Goal: Task Accomplishment & Management: Complete application form

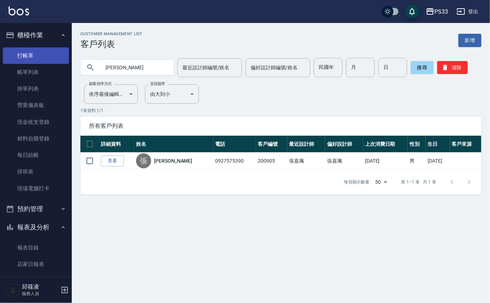
click at [48, 53] on link "打帳單" at bounding box center [36, 55] width 66 height 17
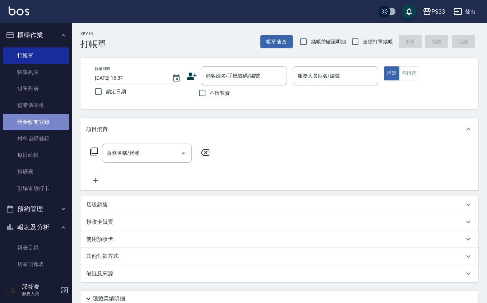
click at [46, 119] on link "現金收支登錄" at bounding box center [36, 122] width 66 height 17
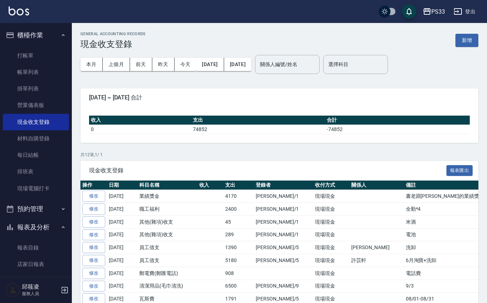
click at [458, 38] on button "新增" at bounding box center [466, 40] width 23 height 13
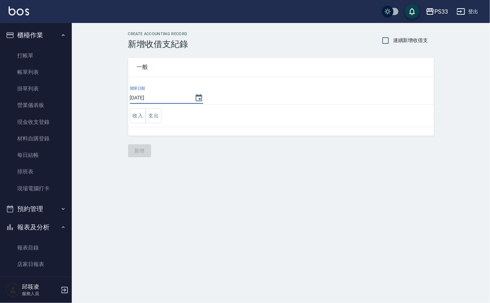
click at [151, 102] on input "[DATE]" at bounding box center [158, 98] width 57 height 12
click at [193, 98] on button "Choose date, selected date is 2025-09-08" at bounding box center [198, 97] width 17 height 17
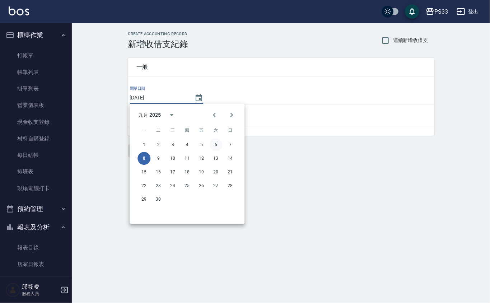
click at [217, 139] on button "6" at bounding box center [215, 144] width 13 height 13
type input "[DATE]"
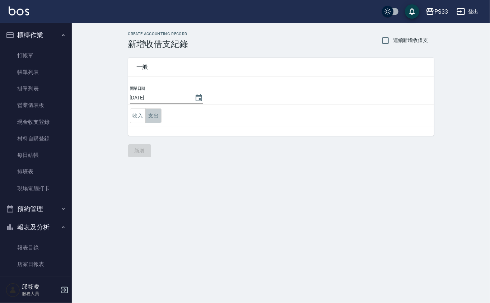
click at [159, 118] on button "支出" at bounding box center [153, 115] width 16 height 15
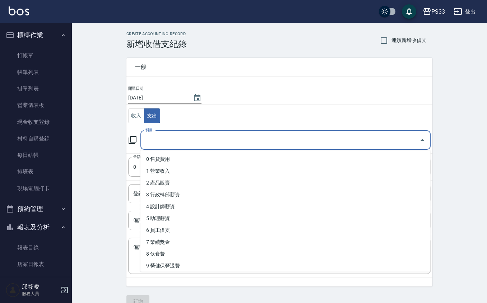
click at [174, 135] on input "科目" at bounding box center [280, 140] width 273 height 13
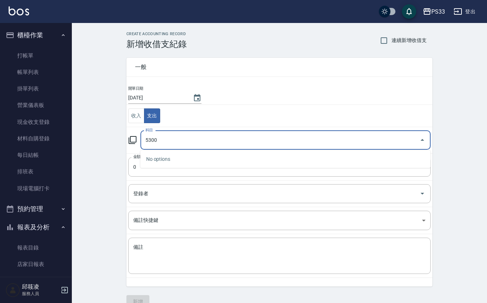
type input "53000"
click at [177, 137] on input "53000" at bounding box center [280, 140] width 273 height 13
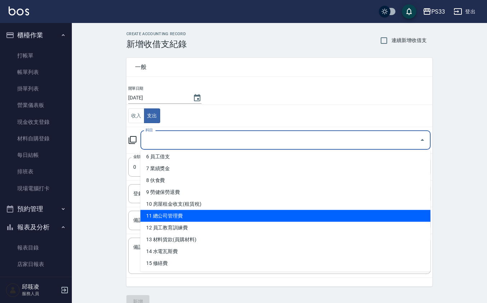
scroll to position [96, 0]
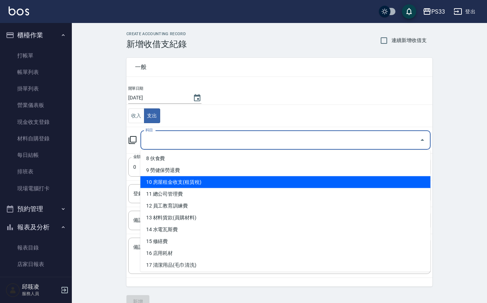
click at [194, 182] on li "10 房屋租金收支(租賃稅)" at bounding box center [285, 182] width 290 height 12
type input "10 房屋租金收支(租賃稅)"
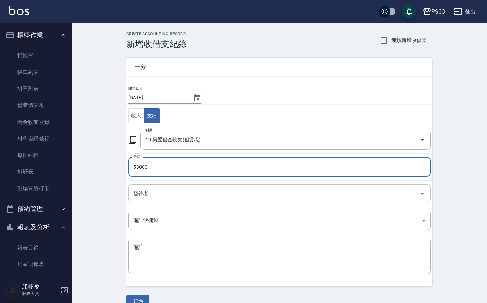
type input "53000"
click at [168, 196] on input "登錄者" at bounding box center [273, 193] width 285 height 13
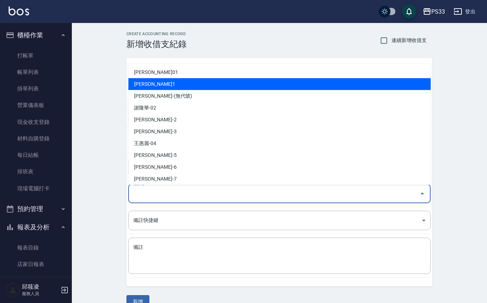
click at [200, 85] on li "[PERSON_NAME]1" at bounding box center [279, 84] width 302 height 12
type input "[PERSON_NAME]1"
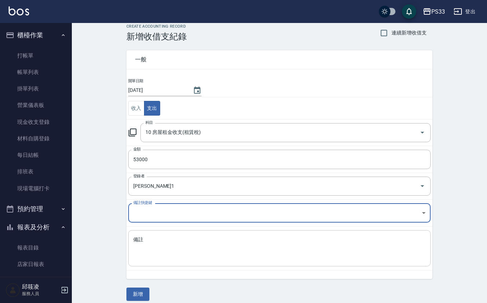
scroll to position [15, 0]
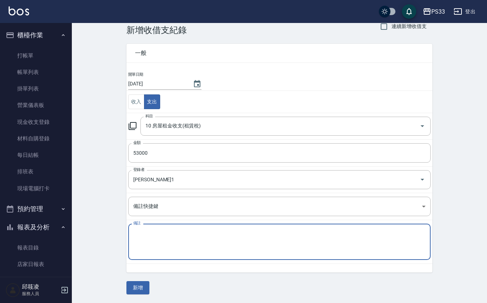
click at [163, 241] on textarea "備註" at bounding box center [279, 242] width 292 height 24
type textarea "z"
type textarea "房租2/1"
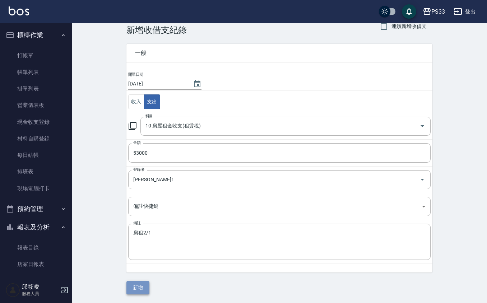
click at [146, 289] on button "新增" at bounding box center [137, 287] width 23 height 13
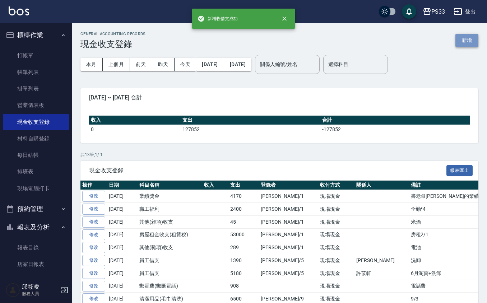
click at [473, 37] on button "新增" at bounding box center [466, 40] width 23 height 13
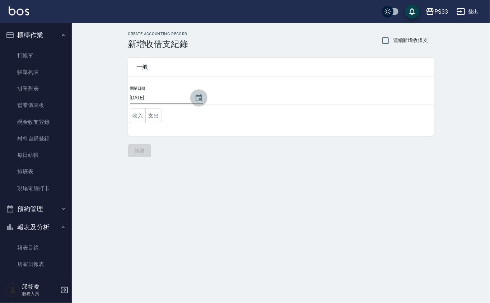
click at [195, 96] on icon "Choose date, selected date is 2025-09-08" at bounding box center [199, 98] width 9 height 9
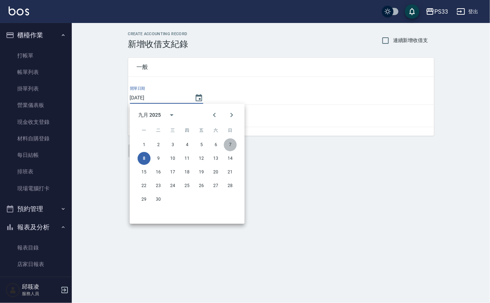
click at [230, 145] on button "7" at bounding box center [230, 144] width 13 height 13
type input "[DATE]"
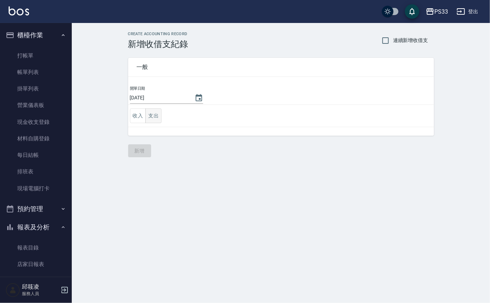
click at [155, 122] on button "支出" at bounding box center [153, 115] width 16 height 15
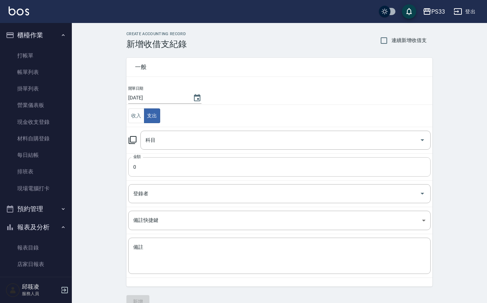
click at [162, 162] on input "0" at bounding box center [279, 166] width 302 height 19
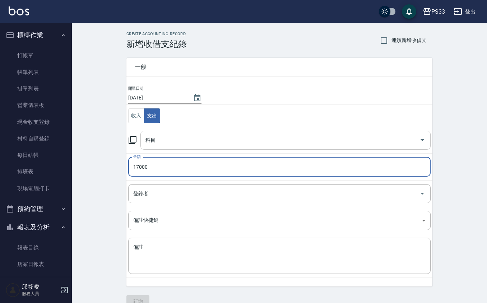
click at [237, 149] on div "科目" at bounding box center [285, 140] width 290 height 19
type input "17000"
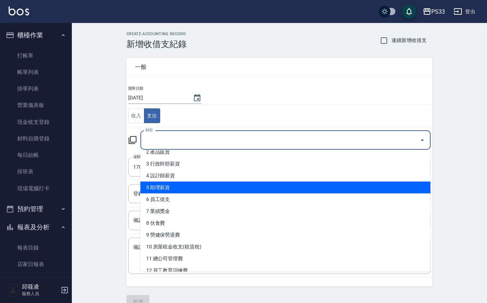
scroll to position [48, 0]
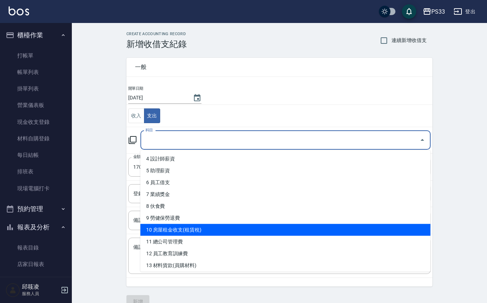
click at [205, 231] on li "10 房屋租金收支(租賃稅)" at bounding box center [285, 230] width 290 height 12
type input "10 房屋租金收支(租賃稅)"
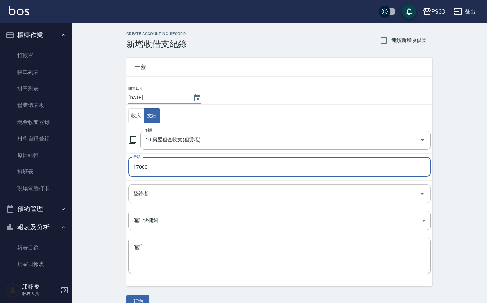
click at [166, 190] on input "登錄者" at bounding box center [273, 193] width 285 height 13
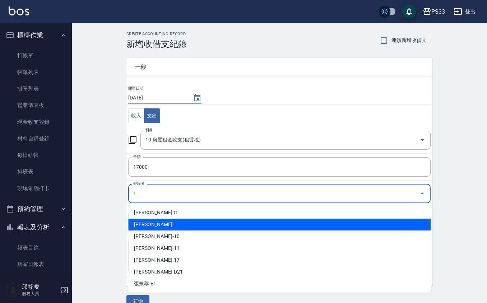
type input "[PERSON_NAME]1"
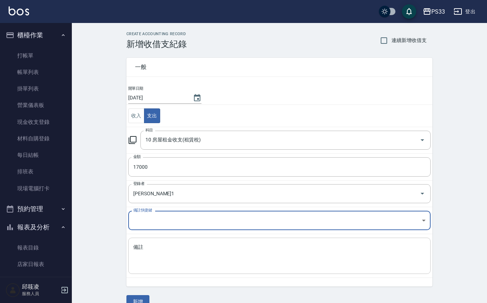
click at [181, 252] on textarea "備註" at bounding box center [279, 256] width 292 height 24
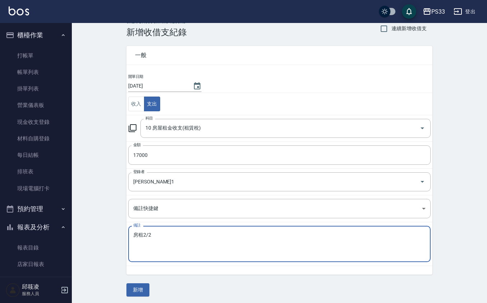
scroll to position [15, 0]
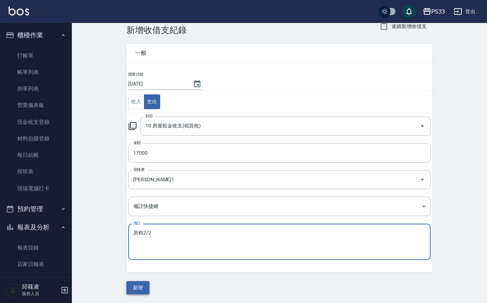
type textarea "房租2/2"
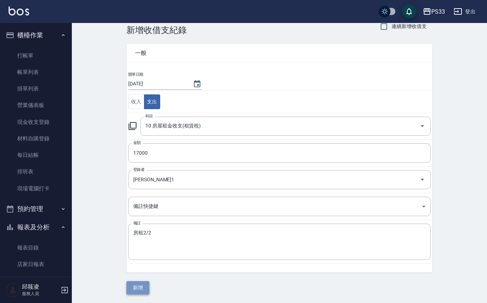
click at [136, 283] on button "新增" at bounding box center [137, 287] width 23 height 13
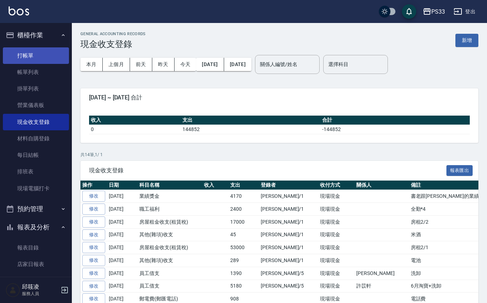
click at [45, 56] on link "打帳單" at bounding box center [36, 55] width 66 height 17
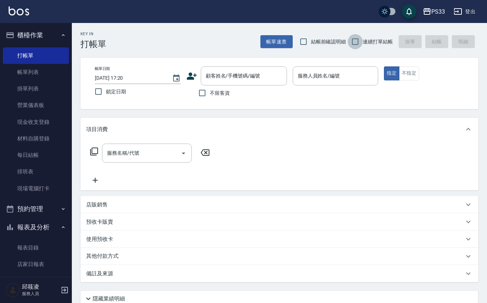
click at [356, 41] on input "連續打單結帳" at bounding box center [355, 41] width 15 height 15
checkbox input "true"
click at [229, 76] on input "顧客姓名/手機號碼/編號" at bounding box center [238, 76] width 69 height 13
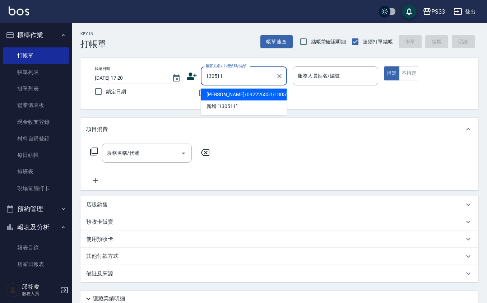
type input "[PERSON_NAME]/092226351/130511"
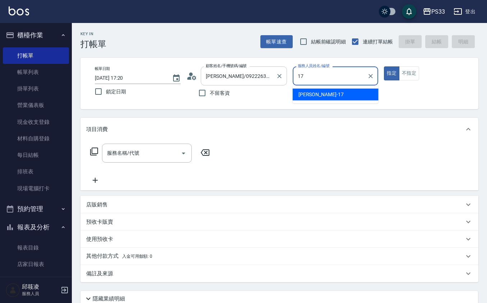
type input "[PERSON_NAME]-17"
type button "true"
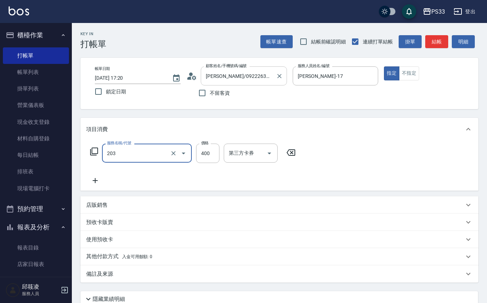
type input "指定單剪(203)"
type input "200"
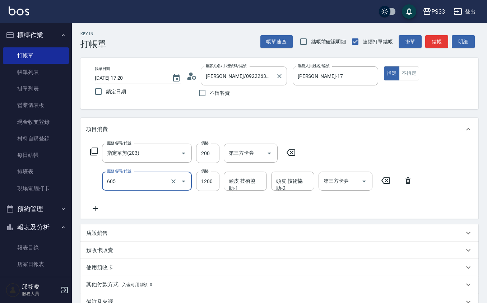
type input "髮原素醫學頭皮養護洗髮(605)"
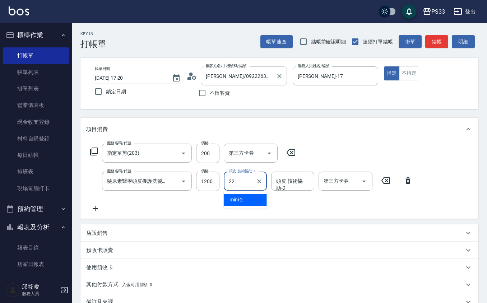
type input "[PERSON_NAME]-22"
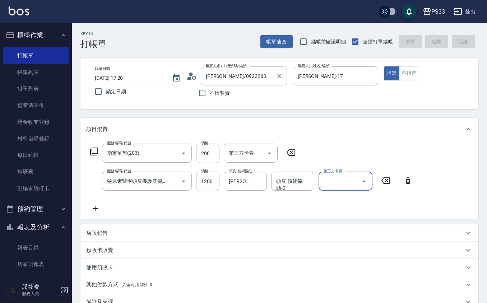
type input "[DATE] 17:21"
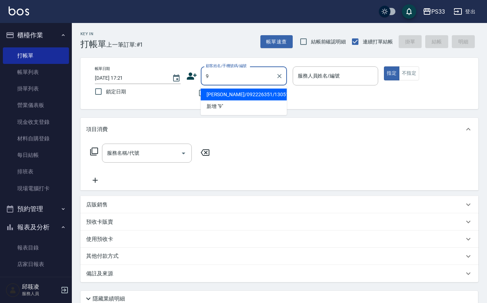
type input "[PERSON_NAME]/092226351/130511"
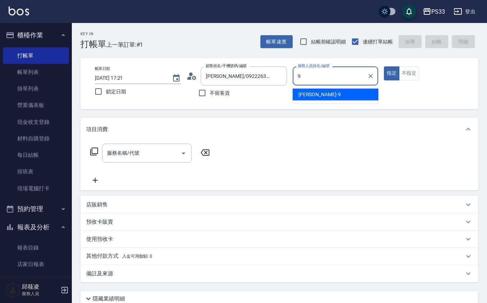
type input "苡軒-9"
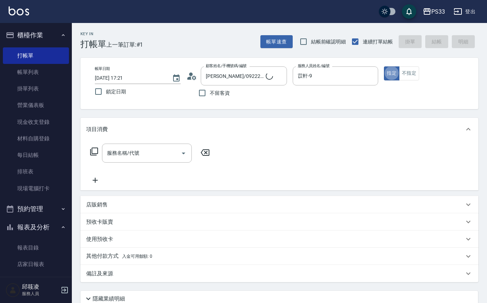
type input "九妹/000000000000000/9"
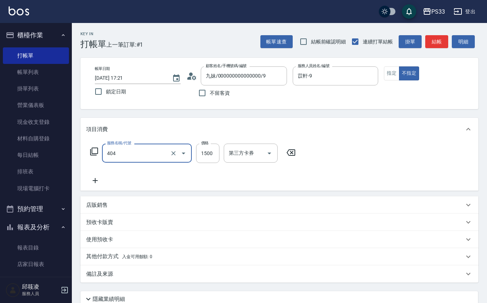
type input "設計染髮(404)"
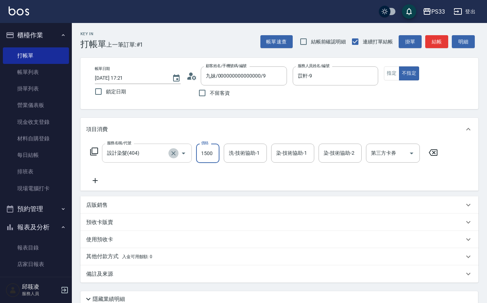
click at [170, 153] on icon "Clear" at bounding box center [173, 153] width 7 height 7
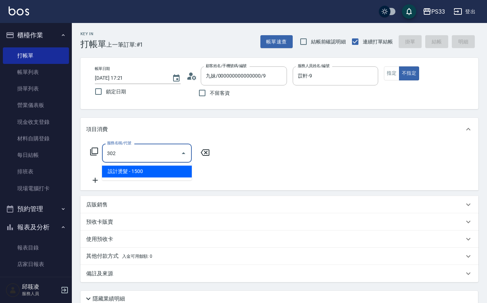
type input "設計燙髮(302)"
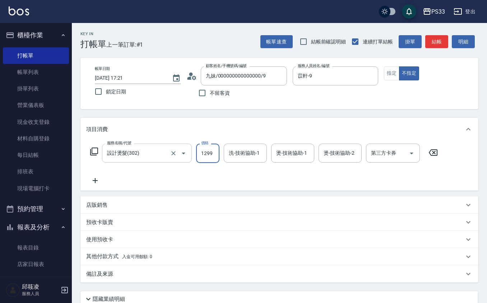
type input "1299"
type input "苡軒-9"
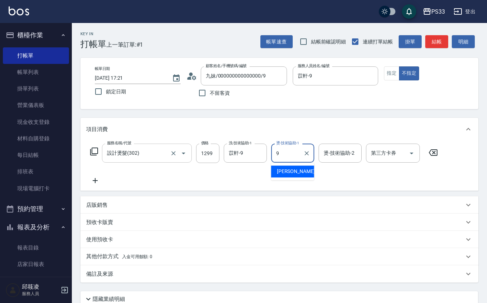
type input "苡軒-9"
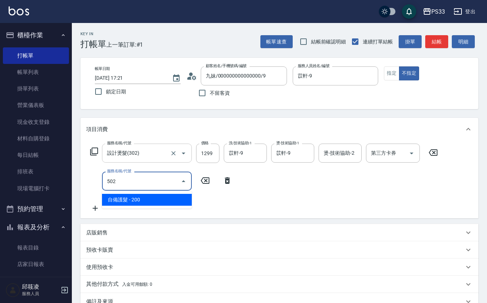
type input "自備護髮(502)"
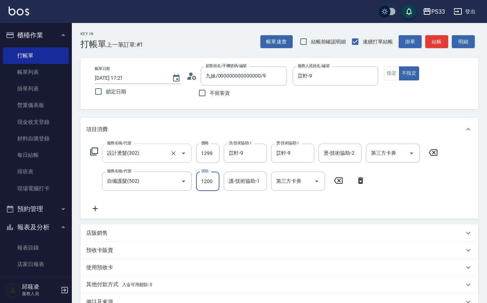
type input "1200"
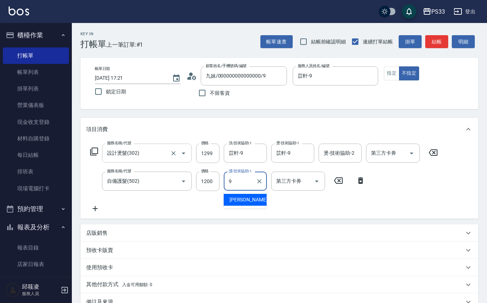
type input "苡軒-9"
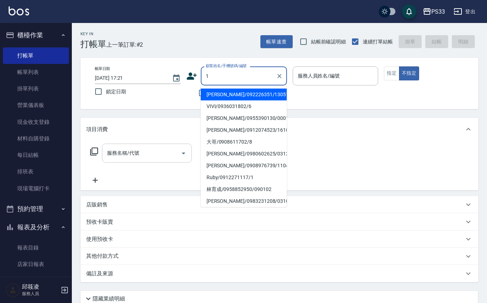
type input "[PERSON_NAME]/092226351/130511"
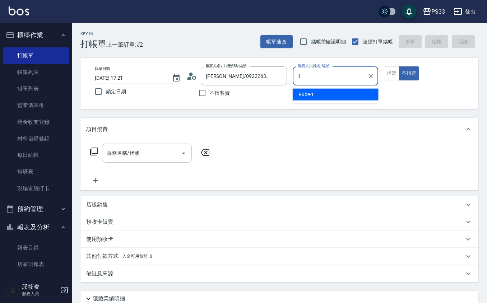
type input "Rube-1"
type button "false"
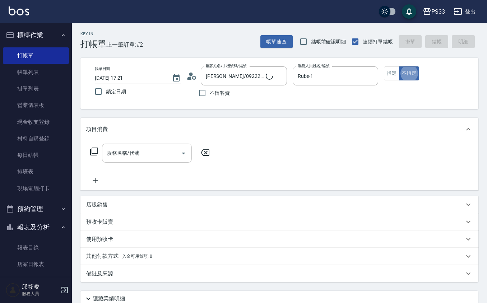
type input "Ruby/0912271117/1"
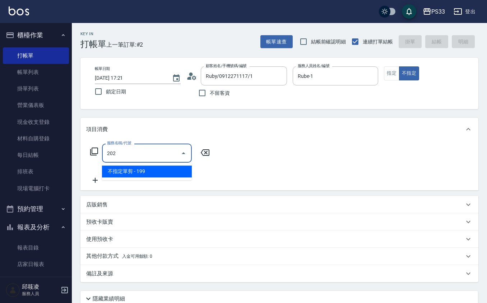
type input "不指定單剪(202)"
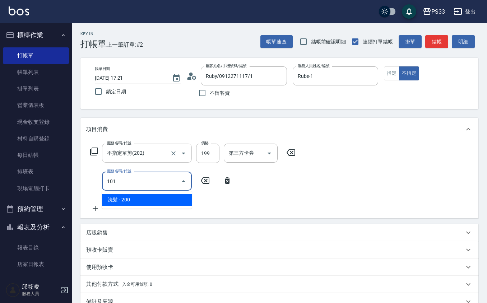
type input "洗髮(101)"
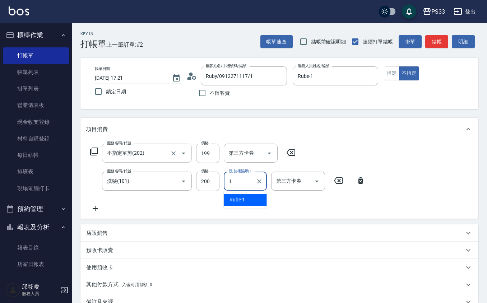
type input "Rube-1"
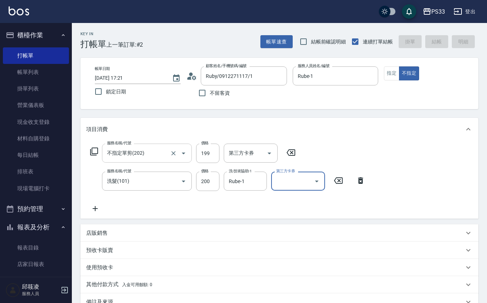
type input "[DATE] 17:22"
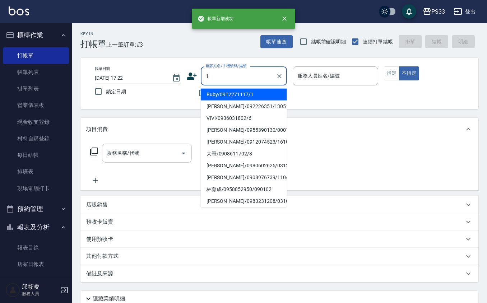
type input "Ruby/0912271117/1"
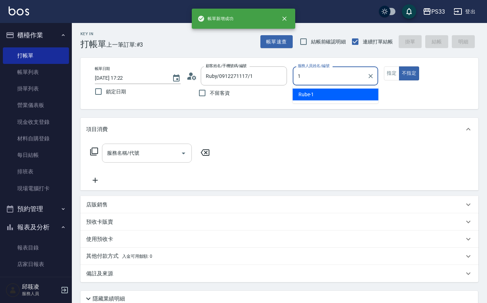
type input "Rube-1"
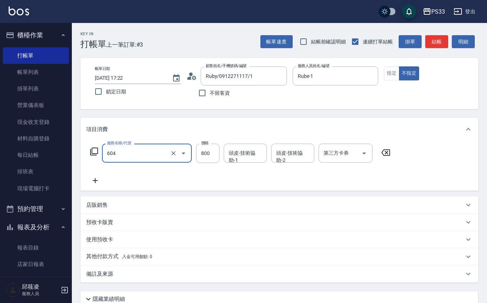
type input "髮原素頭皮保健護理洗髮(604)"
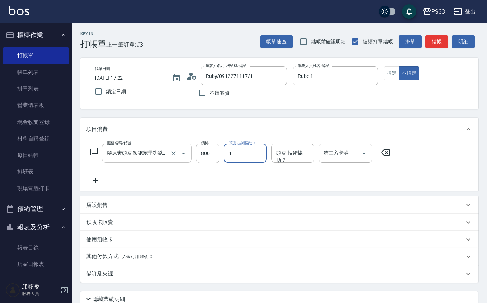
type input "Rube-1"
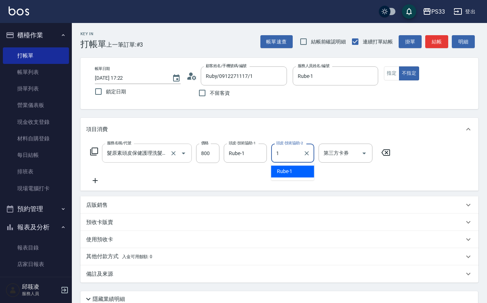
type input "Rube-1"
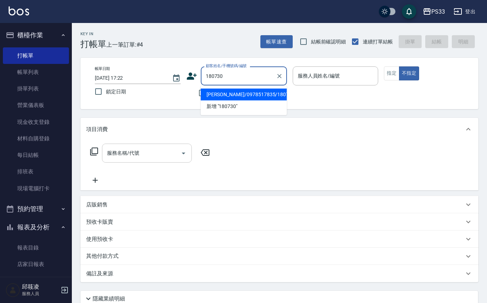
type input "[PERSON_NAME]/0978517835/180730"
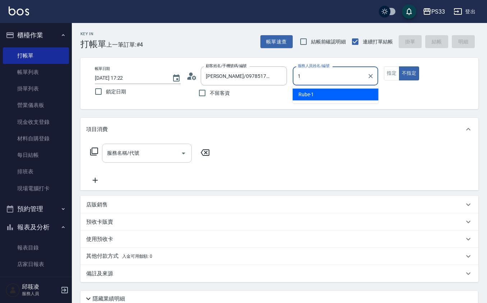
type input "Rube-1"
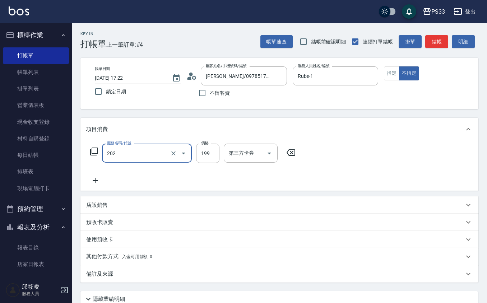
type input "不指定單剪(202)"
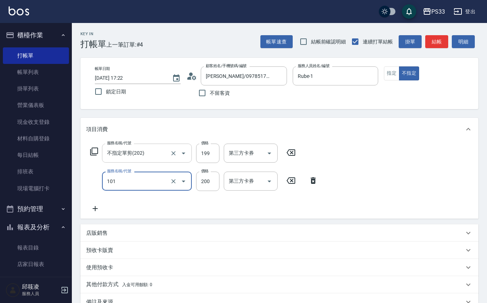
type input "洗髮(101)"
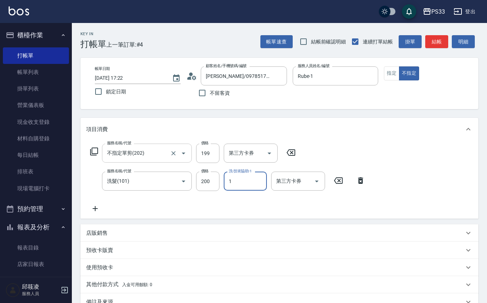
type input "Rube-1"
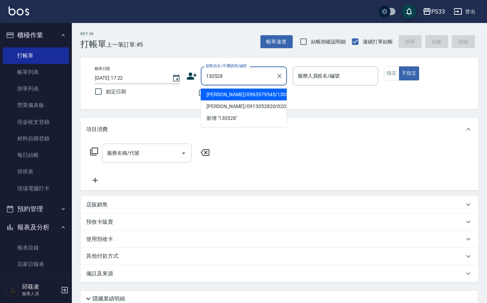
type input "[PERSON_NAME]/0963979545/130528"
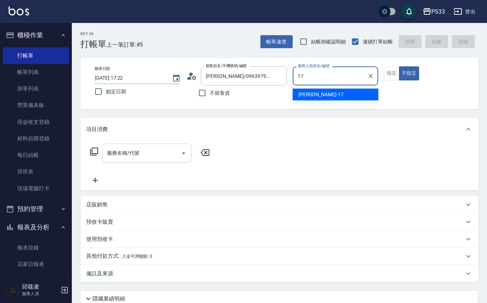
type input "[PERSON_NAME]-17"
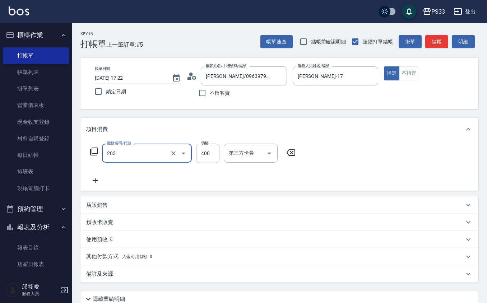
type input "指定單剪(203)"
type input "200"
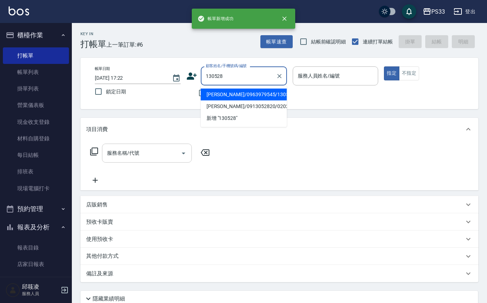
type input "[PERSON_NAME]/0963979545/130528"
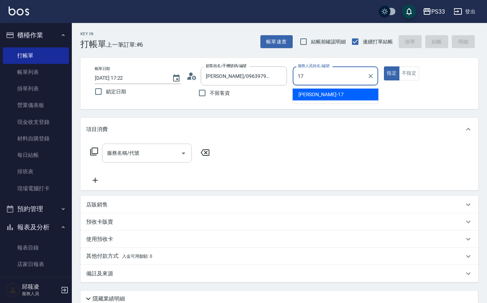
type input "[PERSON_NAME]-17"
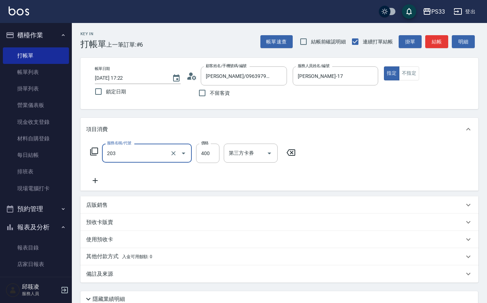
type input "指定單剪(203)"
type input "200"
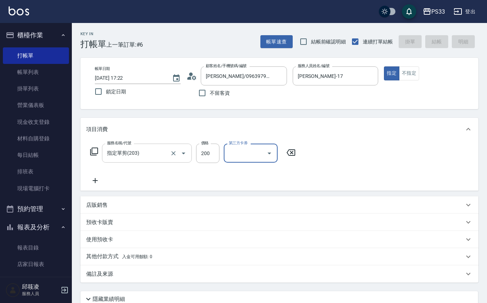
type input "[DATE] 17:23"
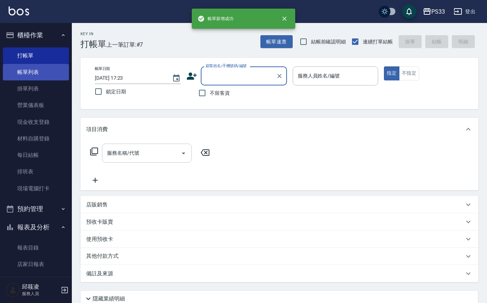
click at [40, 66] on link "帳單列表" at bounding box center [36, 72] width 66 height 17
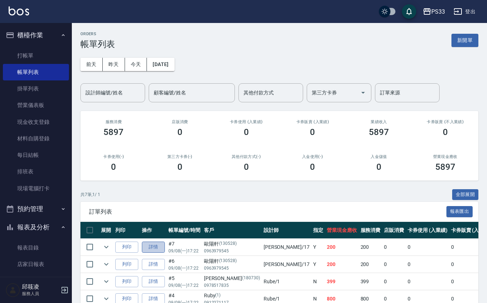
click at [157, 249] on link "詳情" at bounding box center [153, 247] width 23 height 11
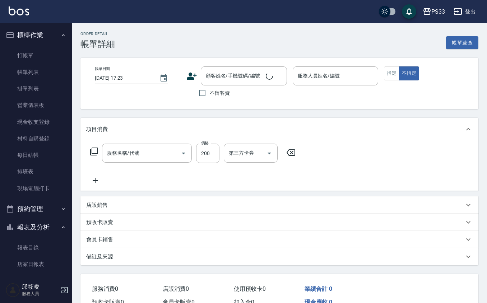
type input "[DATE] 17:22"
type input "[PERSON_NAME]-17"
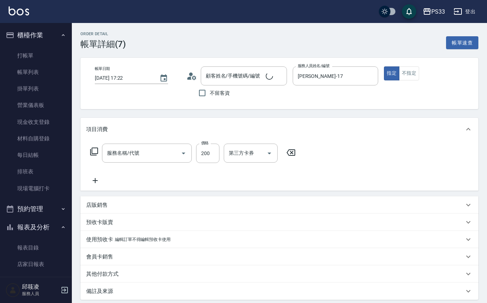
type input "[PERSON_NAME]/0963979545/130528"
type input "指定單剪(203)"
click at [252, 152] on input "第三方卡券" at bounding box center [245, 153] width 37 height 13
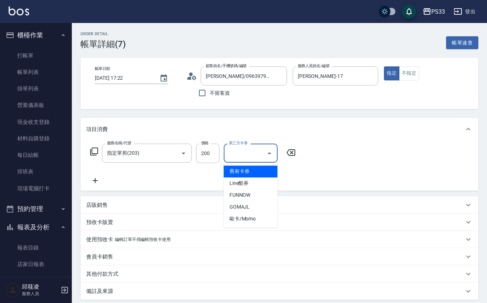
click at [263, 151] on div "第三方卡券" at bounding box center [251, 153] width 54 height 19
click at [301, 157] on div "服務名稱/代號 指定單剪(203) 服務名稱/代號 價格 200 價格 第三方卡券 第三方卡券" at bounding box center [279, 166] width 398 height 50
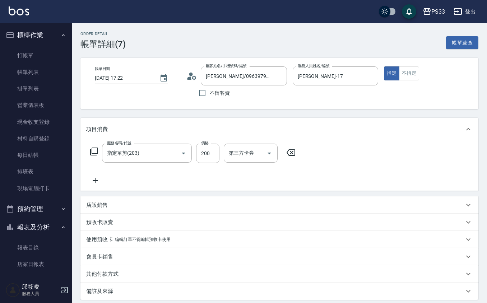
click at [106, 182] on div "服務名稱/代號 指定單剪(203) 服務名稱/代號 價格 200 價格 第三方卡券 第三方卡券" at bounding box center [193, 164] width 214 height 41
click at [98, 179] on icon at bounding box center [95, 180] width 18 height 9
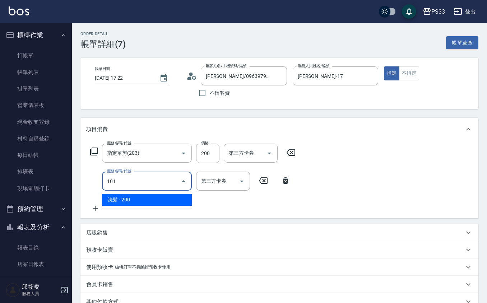
type input "洗髮(101)"
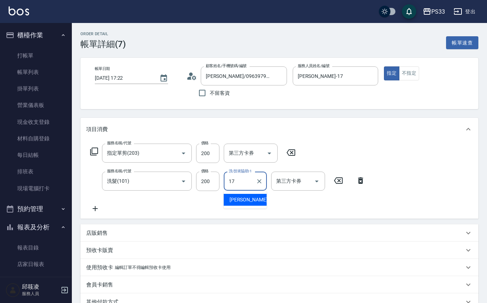
type input "[PERSON_NAME]-17"
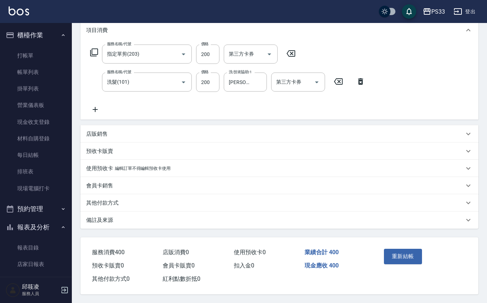
scroll to position [101, 0]
click at [390, 249] on button "重新結帳" at bounding box center [403, 256] width 38 height 15
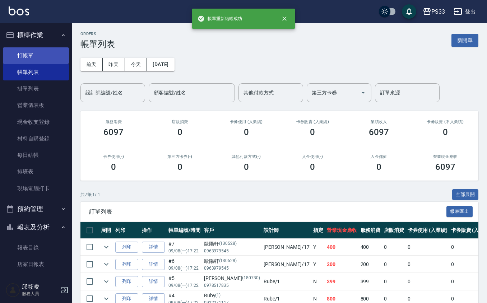
click at [37, 52] on link "打帳單" at bounding box center [36, 55] width 66 height 17
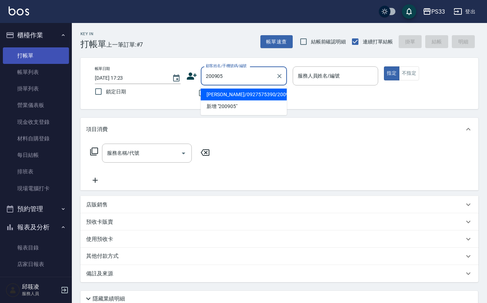
type input "[PERSON_NAME]/0927575390/200905"
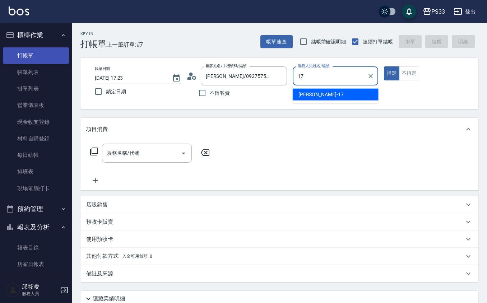
type input "[PERSON_NAME]-17"
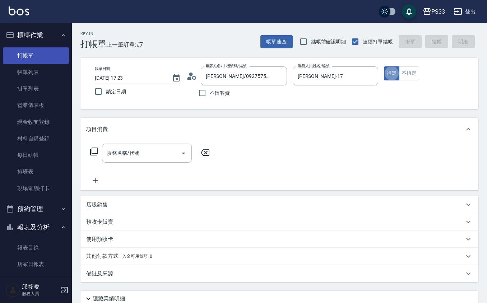
type button "true"
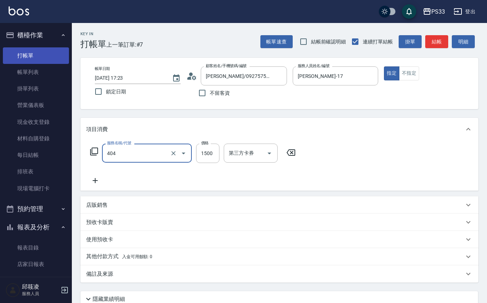
type input "設計染髮(404)"
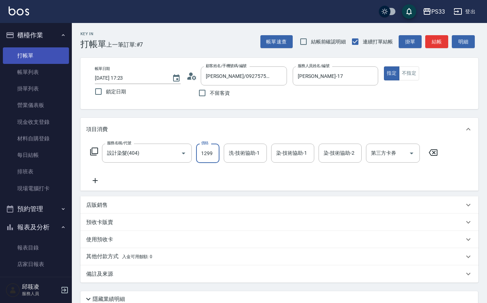
type input "1299"
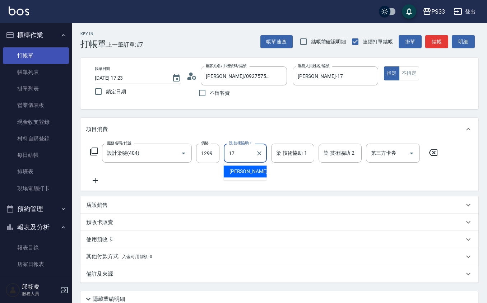
type input "[PERSON_NAME]-17"
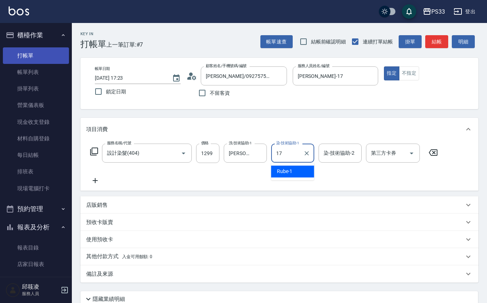
type input "[PERSON_NAME]-17"
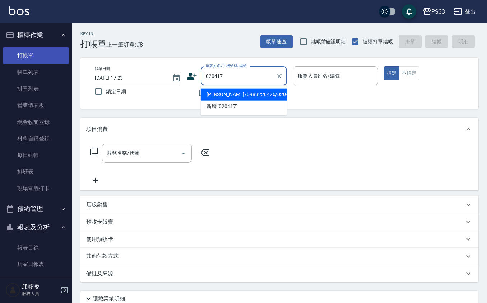
type input "[PERSON_NAME]/0989220426/020417"
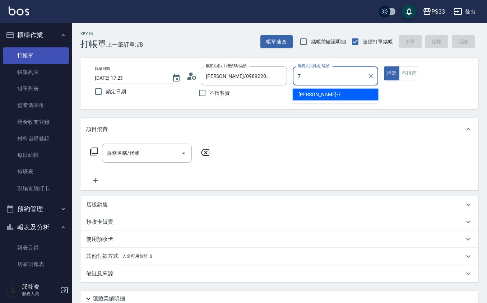
type input "Joann-7"
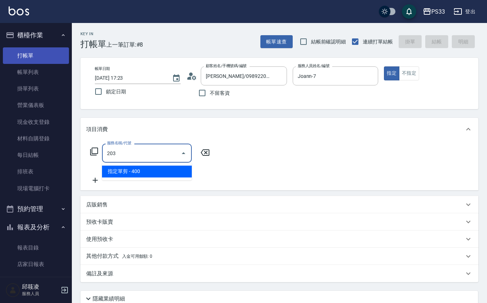
type input "指定單剪(203)"
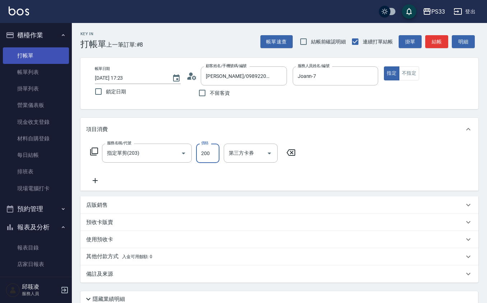
type input "200"
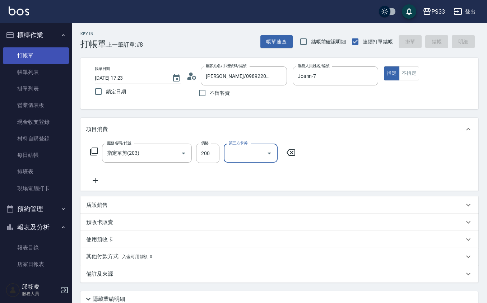
type input "[DATE] 17:24"
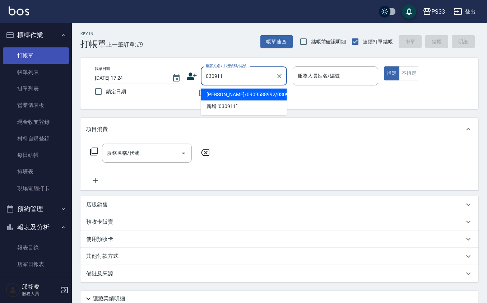
type input "[PERSON_NAME]/0909588992/030911"
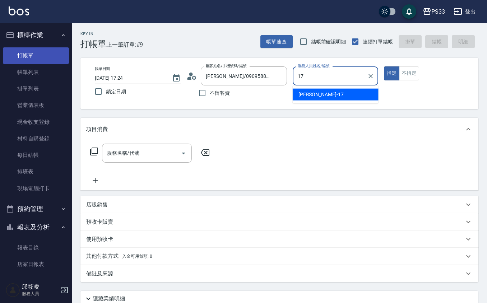
type input "[PERSON_NAME]-17"
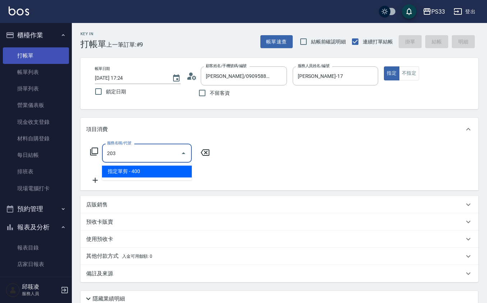
type input "指定單剪(203)"
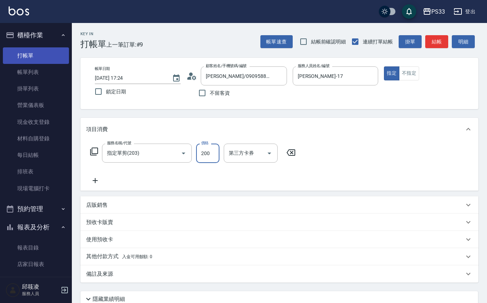
type input "200"
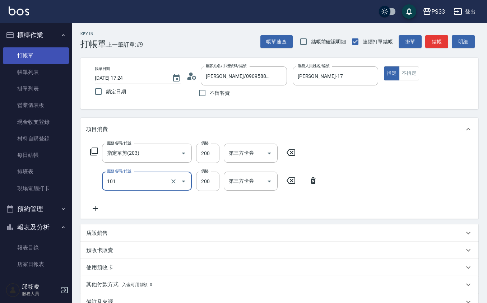
type input "洗髮(101)"
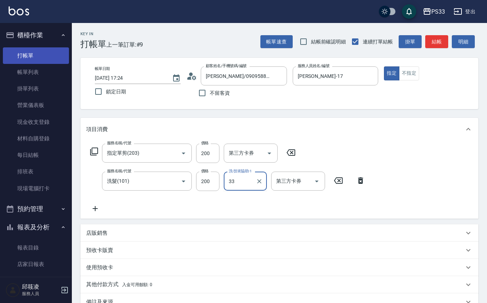
type input "3"
type input "mini-2"
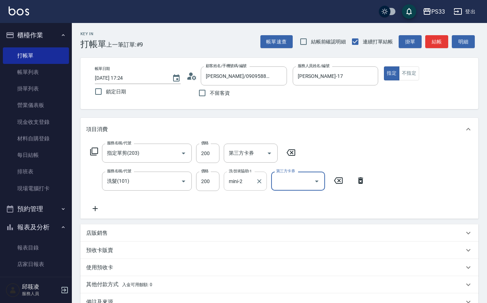
click at [257, 178] on icon "Clear" at bounding box center [259, 181] width 7 height 7
type input "[PERSON_NAME]-22"
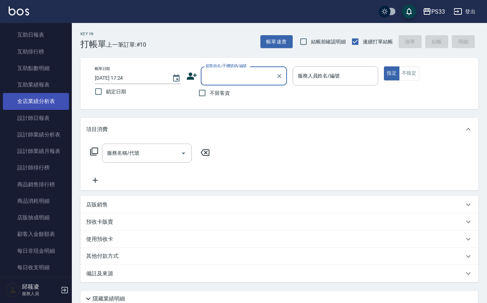
scroll to position [239, 0]
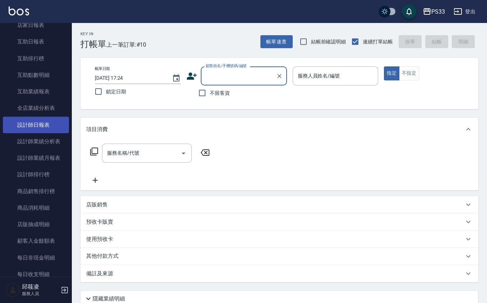
click at [51, 126] on link "設計師日報表" at bounding box center [36, 125] width 66 height 17
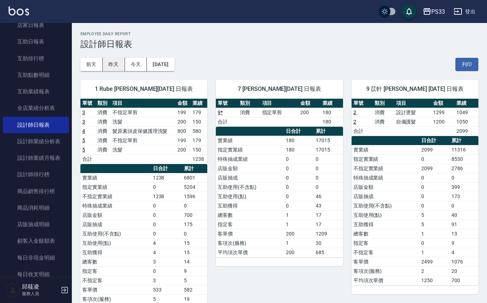
drag, startPoint x: 109, startPoint y: 72, endPoint x: 112, endPoint y: 68, distance: 5.4
click at [113, 66] on button "昨天" at bounding box center [114, 64] width 22 height 13
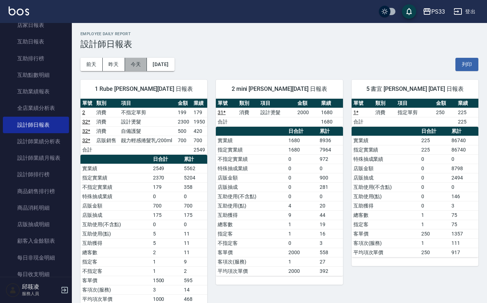
click at [133, 64] on button "今天" at bounding box center [136, 64] width 22 height 13
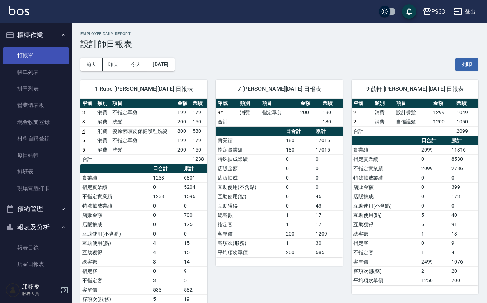
click at [51, 58] on link "打帳單" at bounding box center [36, 55] width 66 height 17
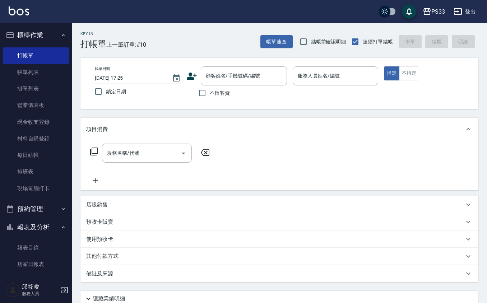
drag, startPoint x: 0, startPoint y: 39, endPoint x: 2, endPoint y: -17, distance: 55.7
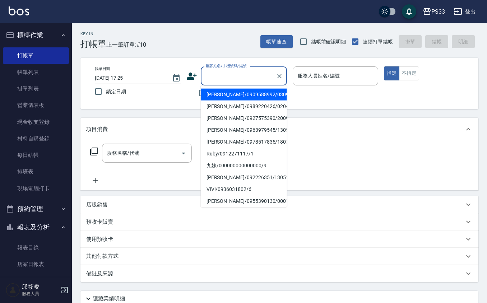
click at [245, 72] on input "顧客姓名/手機號碼/編號" at bounding box center [238, 76] width 69 height 13
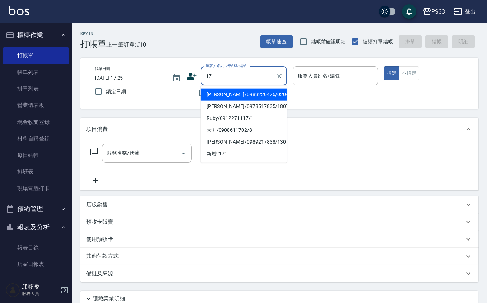
type input "[PERSON_NAME]/0989220426/020417"
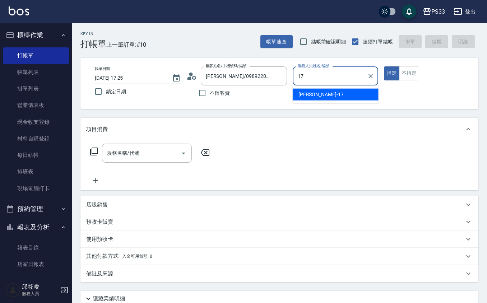
type input "[PERSON_NAME]-17"
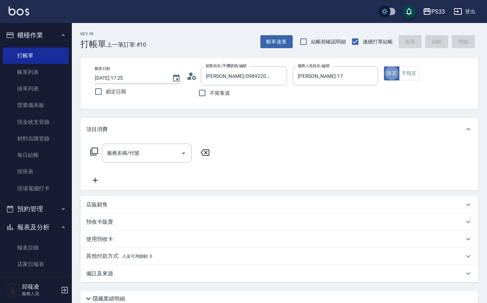
type button "true"
type input "[PERSON_NAME]/0000/17"
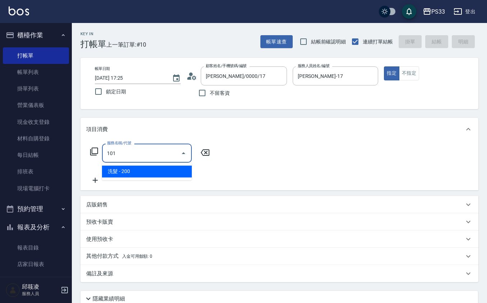
type input "洗髮(101)"
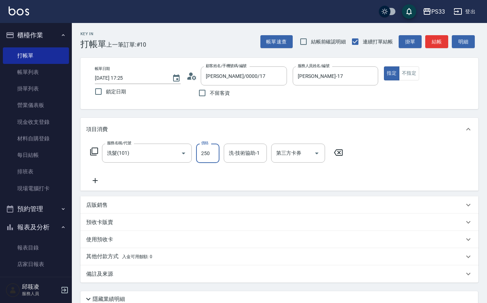
type input "250"
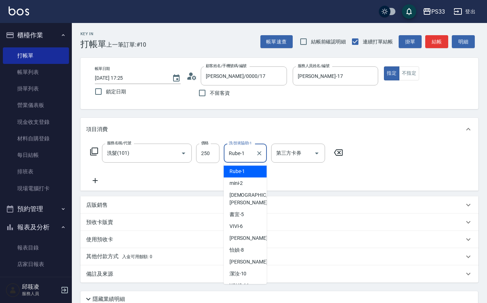
click at [251, 148] on input "Rube-1" at bounding box center [240, 153] width 26 height 13
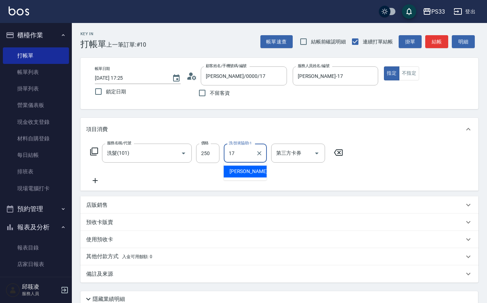
type input "[PERSON_NAME]-17"
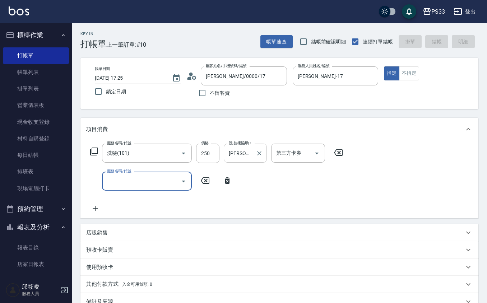
type input "[DATE] 17:40"
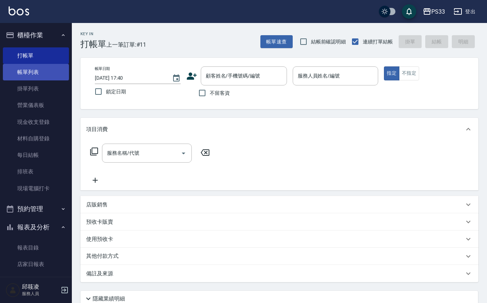
click at [46, 79] on link "帳單列表" at bounding box center [36, 72] width 66 height 17
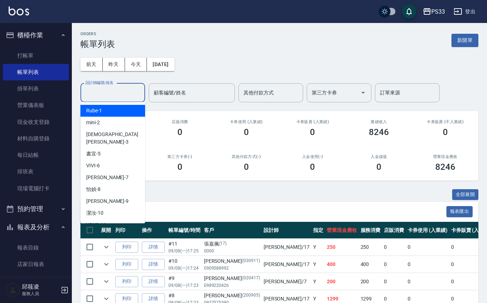
click at [99, 88] on input "設計師編號/姓名" at bounding box center [113, 93] width 58 height 13
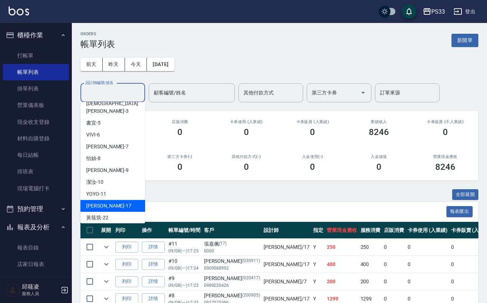
scroll to position [48, 0]
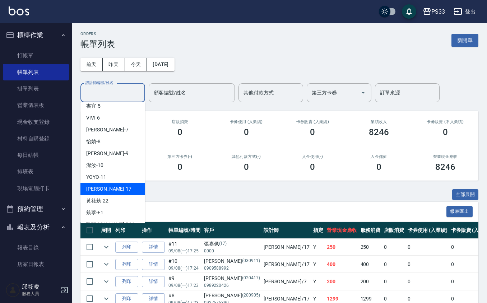
click at [119, 184] on div "[PERSON_NAME] -17" at bounding box center [112, 189] width 65 height 12
type input "[PERSON_NAME]-17"
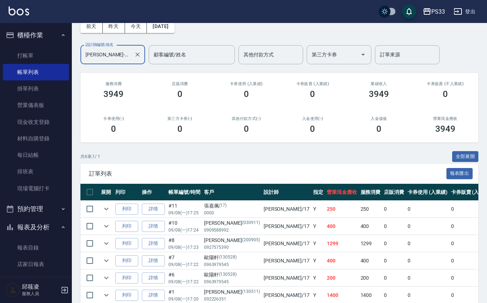
scroll to position [0, 0]
